Goal: Information Seeking & Learning: Understand process/instructions

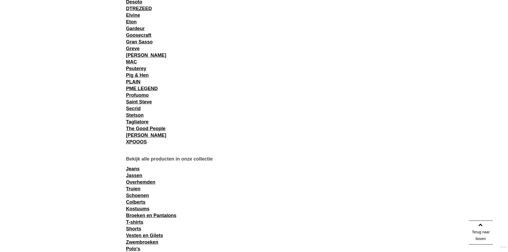
scroll to position [829, 0]
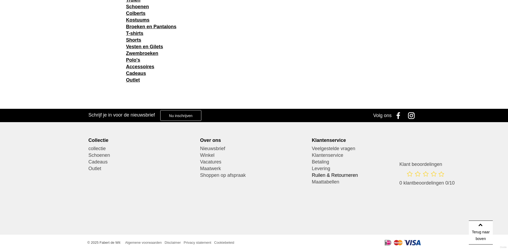
click at [330, 173] on link "Ruilen & Retourneren" at bounding box center [366, 175] width 108 height 7
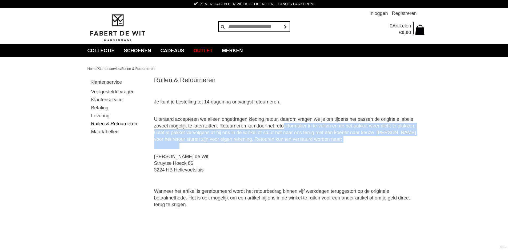
drag, startPoint x: 287, startPoint y: 128, endPoint x: 359, endPoint y: 144, distance: 73.4
click at [359, 144] on p "Uiteraard accepteren we alleen ongedragen kleding retour, daarom vragen we je o…" at bounding box center [287, 129] width 267 height 40
click at [350, 147] on p "Uiteraard accepteren we alleen ongedragen kleding retour, daarom vragen we je o…" at bounding box center [287, 129] width 267 height 40
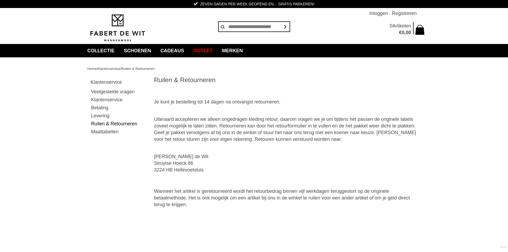
drag, startPoint x: 308, startPoint y: 143, endPoint x: 149, endPoint y: 132, distance: 159.4
click at [149, 132] on div "Home / Klantenservice / Ruilen & Retourneren [GEOGRAPHIC_DATA] Veelgestelde vra…" at bounding box center [253, 154] width 341 height 195
click at [280, 153] on main "Ruilen & Retourneren Je kunt je bestelling tot 14 dagen na ontvangst retournere…" at bounding box center [287, 162] width 267 height 172
drag, startPoint x: 192, startPoint y: 202, endPoint x: 196, endPoint y: 100, distance: 101.7
click at [139, 88] on div "Home / Klantenservice / Ruilen & Retourneren [GEOGRAPHIC_DATA] Veelgestelde vra…" at bounding box center [253, 154] width 341 height 195
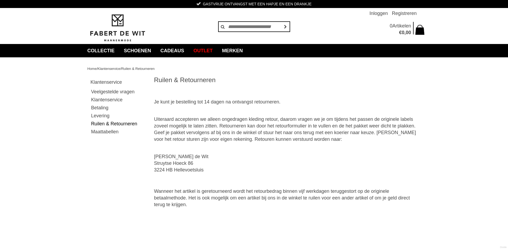
click at [257, 105] on p "Je kunt je bestelling tot 14 dagen na ontvangst retourneren." at bounding box center [287, 102] width 267 height 7
click at [428, 200] on div "Home / Klantenservice / Ruilen & Retourneren [GEOGRAPHIC_DATA] Veelgestelde vra…" at bounding box center [254, 226] width 508 height 339
